Goal: Navigation & Orientation: Find specific page/section

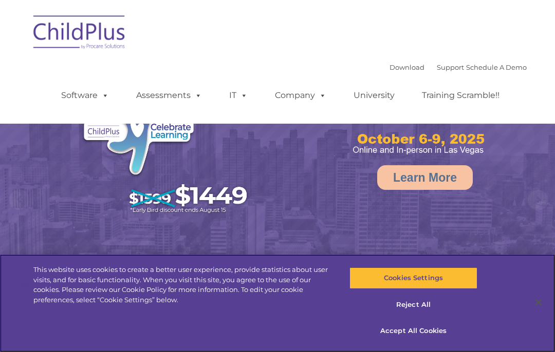
select select "MEDIUM"
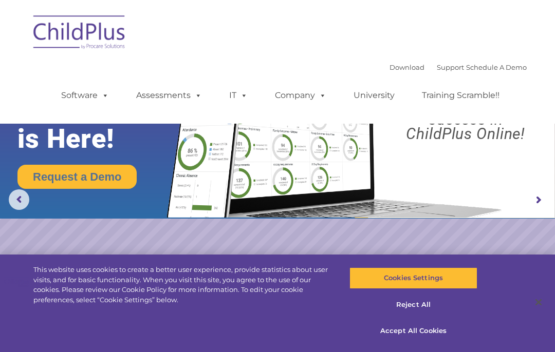
click at [79, 34] on img at bounding box center [79, 33] width 103 height 51
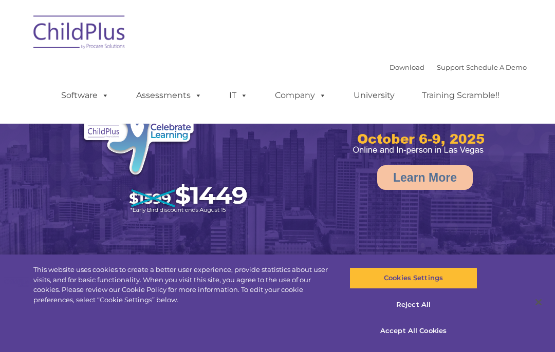
select select "MEDIUM"
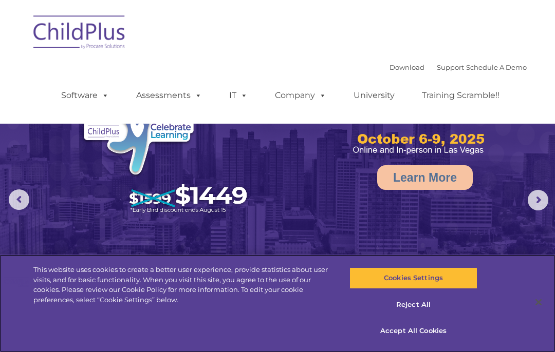
click at [422, 304] on button "Reject All" at bounding box center [412, 305] width 127 height 22
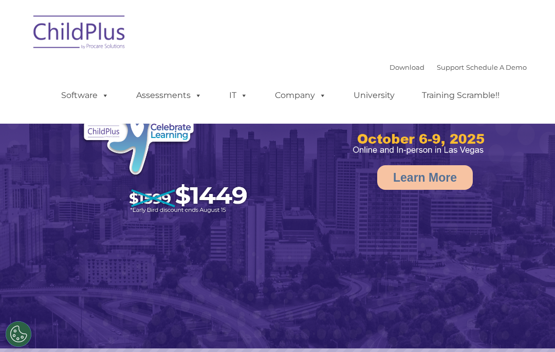
select select "MEDIUM"
click at [530, 198] on rs-arrow at bounding box center [538, 200] width 21 height 21
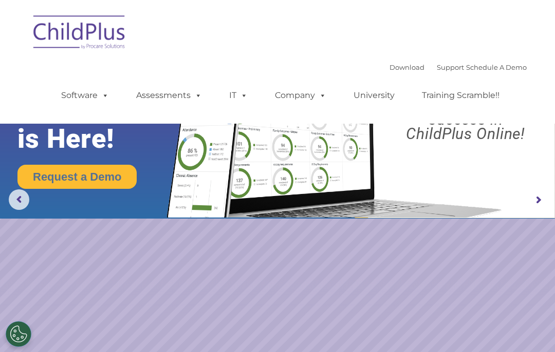
click at [538, 201] on rs-arrow at bounding box center [538, 200] width 21 height 21
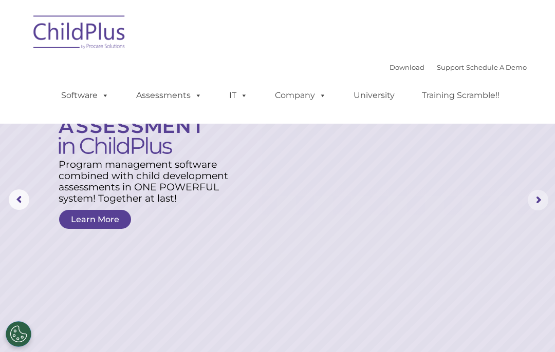
click at [538, 203] on rs-arrow at bounding box center [538, 200] width 21 height 21
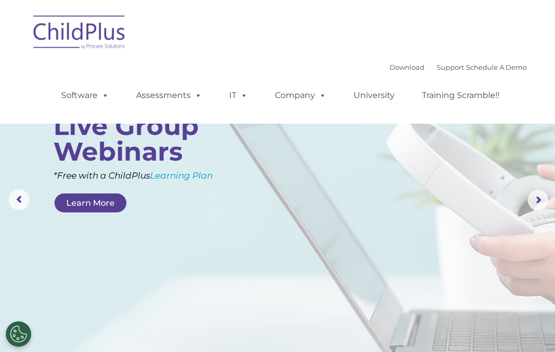
click at [178, 237] on rs-layer at bounding box center [277, 200] width 555 height 401
click at [15, 202] on rs-arrow at bounding box center [19, 200] width 21 height 21
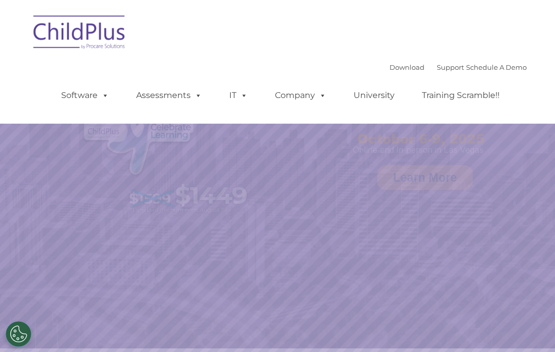
select select "MEDIUM"
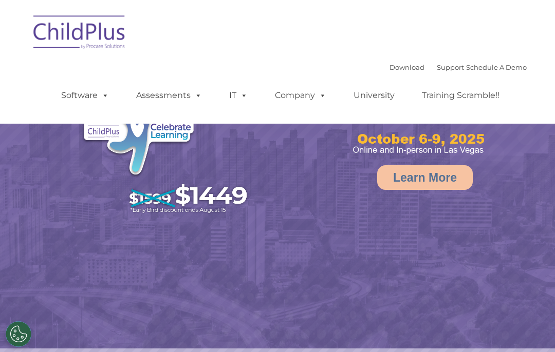
select select "MEDIUM"
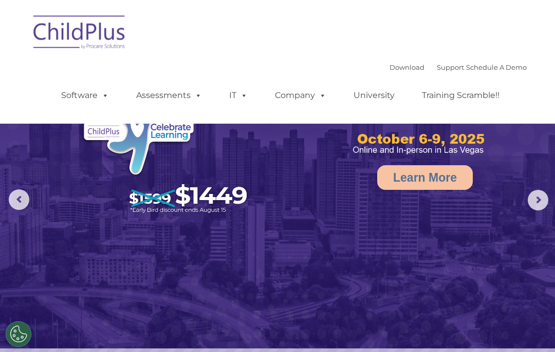
click at [184, 92] on link "Assessments" at bounding box center [169, 95] width 86 height 21
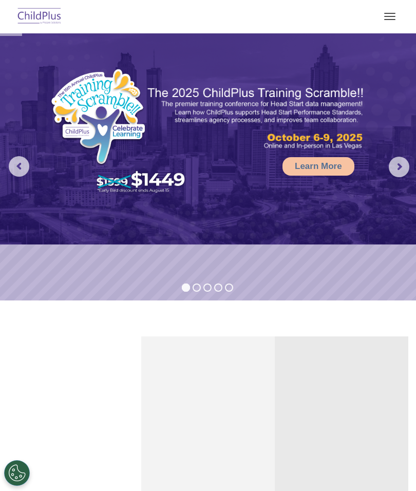
select select "MEDIUM"
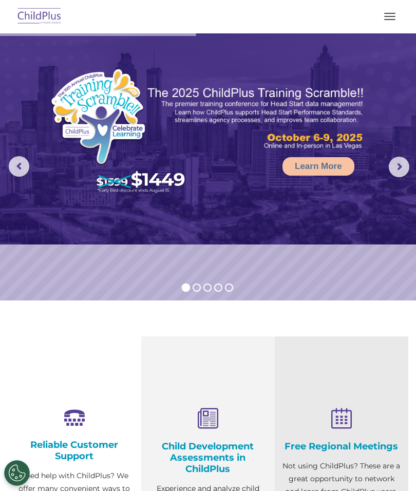
click at [394, 157] on rs-arrow at bounding box center [399, 167] width 21 height 21
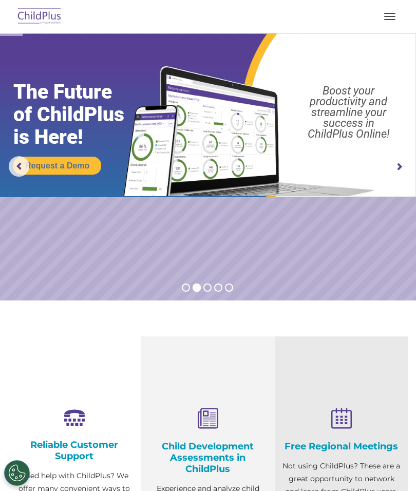
click at [400, 165] on rs-arrow at bounding box center [399, 167] width 21 height 21
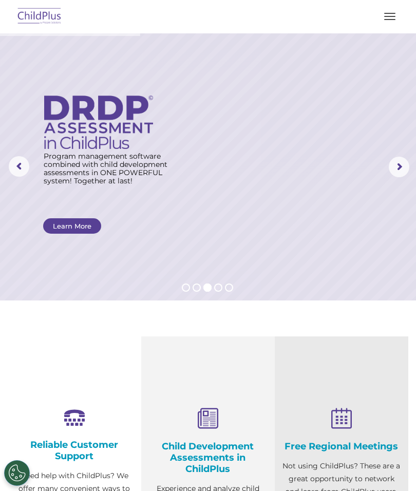
click at [393, 167] on rs-arrow at bounding box center [399, 167] width 21 height 21
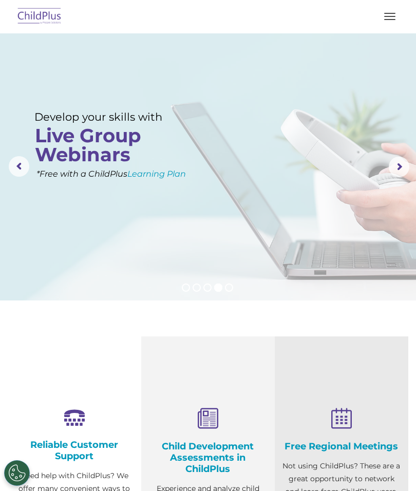
click at [389, 171] on rs-arrow at bounding box center [399, 167] width 21 height 21
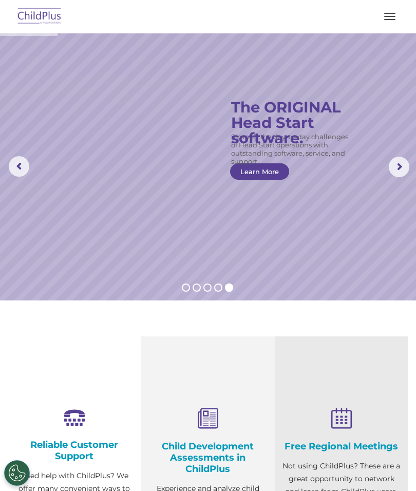
click at [385, 163] on rs-slide "Simplify the day-to-day challenges of Head Start operations with outstanding so…" at bounding box center [208, 166] width 416 height 267
click at [397, 165] on rs-arrow at bounding box center [399, 167] width 21 height 21
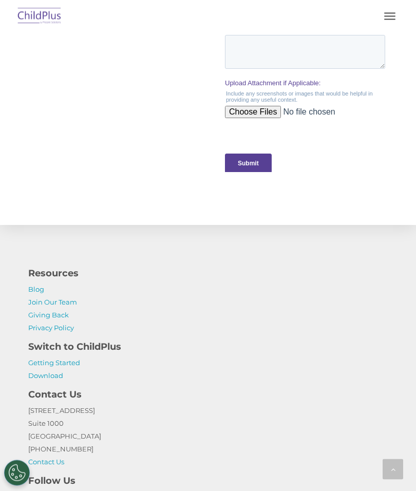
scroll to position [1143, 0]
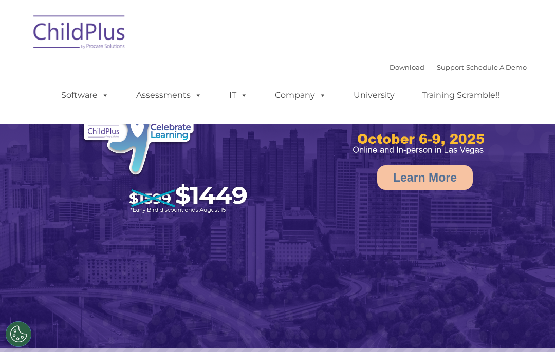
select select "MEDIUM"
click at [91, 92] on link "Software" at bounding box center [85, 95] width 68 height 21
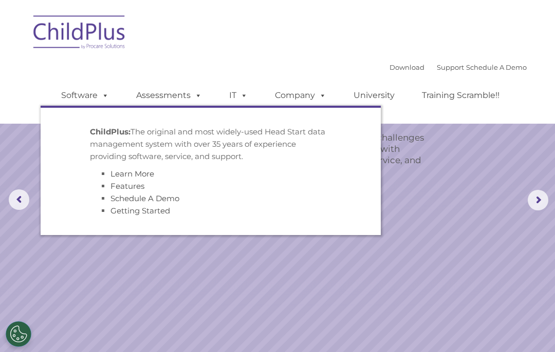
click at [138, 212] on link "Getting Started" at bounding box center [140, 211] width 60 height 10
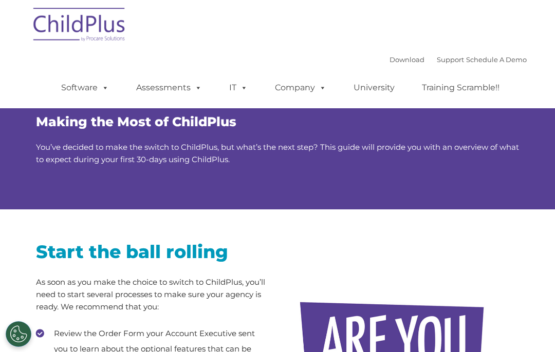
click at [88, 29] on img at bounding box center [79, 26] width 103 height 51
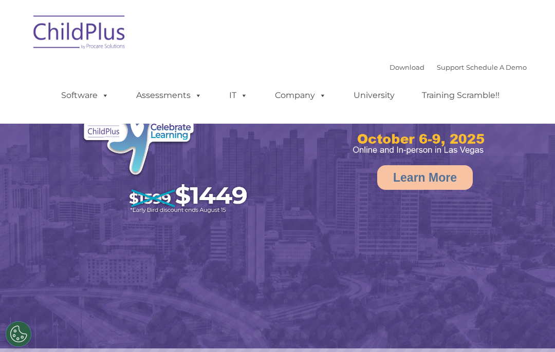
select select "MEDIUM"
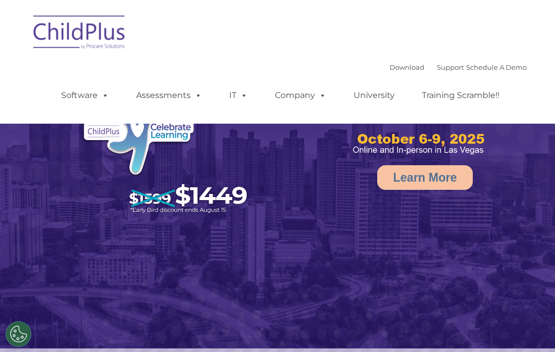
select select "MEDIUM"
